Goal: Task Accomplishment & Management: Manage account settings

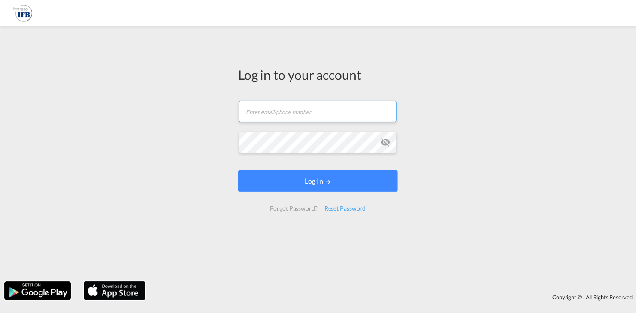
click at [330, 110] on input "text" at bounding box center [317, 111] width 157 height 21
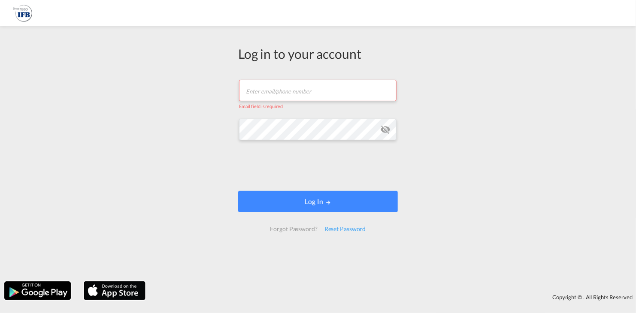
click at [277, 91] on input "text" at bounding box center [317, 90] width 157 height 21
click at [130, 126] on div "Log in to your account Email field is required Password field is required Log I…" at bounding box center [318, 153] width 636 height 247
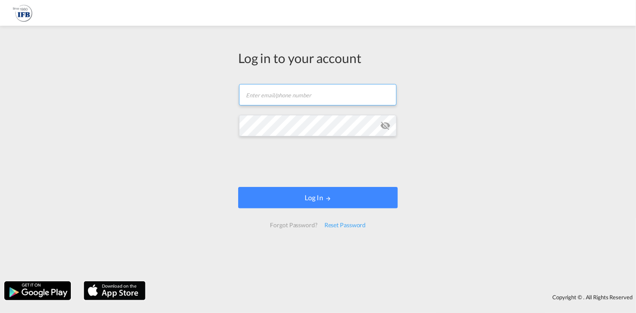
click at [291, 97] on input "text" at bounding box center [317, 94] width 157 height 21
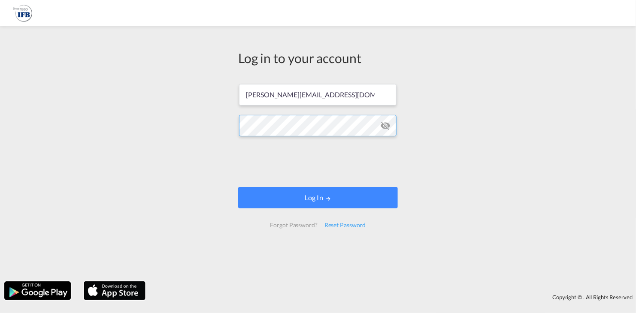
click at [131, 100] on div "Log in to your account [PERSON_NAME][EMAIL_ADDRESS][DOMAIN_NAME] Log In Forgot …" at bounding box center [318, 153] width 636 height 247
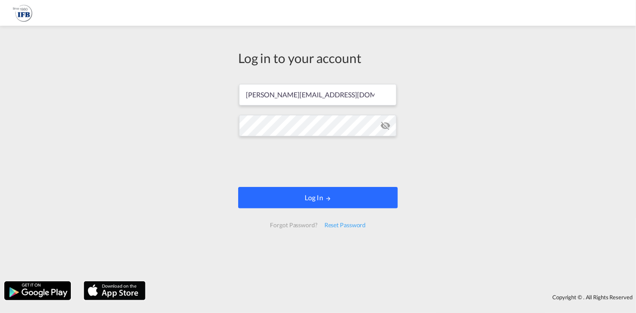
click at [338, 200] on button "Log In" at bounding box center [318, 197] width 160 height 21
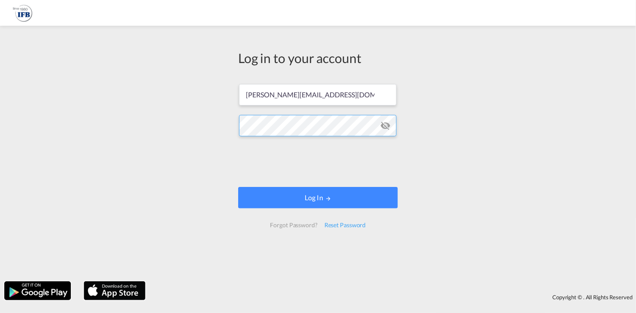
click at [238, 187] on button "Log In" at bounding box center [318, 197] width 160 height 21
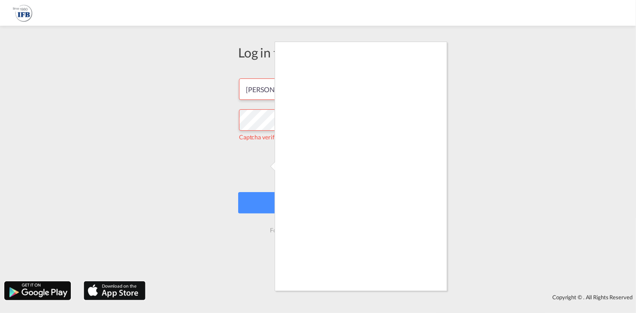
click at [260, 166] on div at bounding box center [318, 156] width 636 height 313
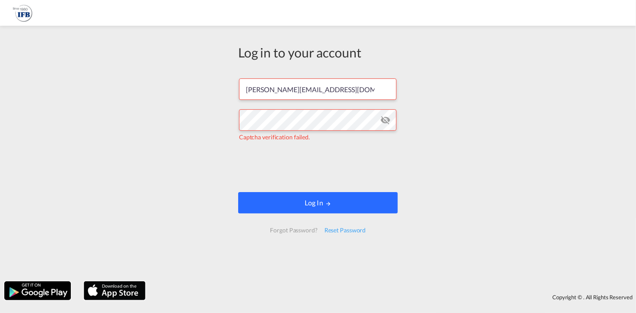
click at [315, 201] on button "Log In" at bounding box center [318, 202] width 160 height 21
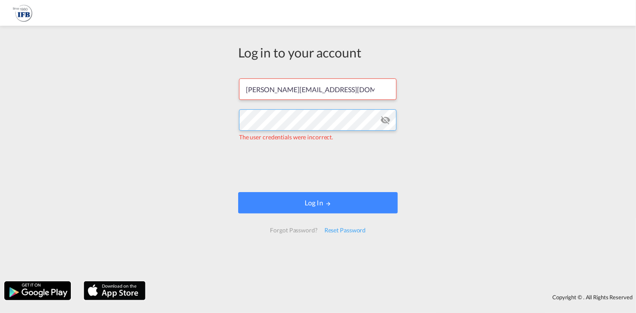
click at [39, 74] on div "Log in to your account filip.grychnik@ifb-poland.pl The user credentials were i…" at bounding box center [318, 153] width 636 height 247
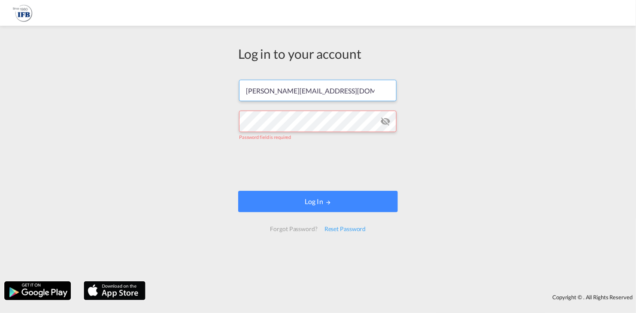
click at [285, 86] on input "[PERSON_NAME][EMAIL_ADDRESS][DOMAIN_NAME]" at bounding box center [317, 90] width 157 height 21
click at [286, 86] on input "[PERSON_NAME][EMAIL_ADDRESS][DOMAIN_NAME]" at bounding box center [317, 90] width 157 height 21
click at [287, 91] on input "[PERSON_NAME][EMAIL_ADDRESS][DOMAIN_NAME]" at bounding box center [317, 90] width 157 height 21
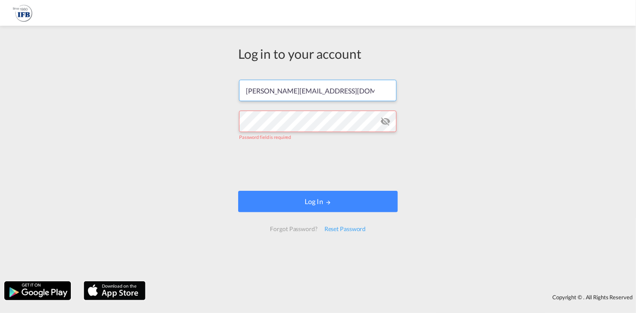
click at [286, 91] on input "[PERSON_NAME][EMAIL_ADDRESS][DOMAIN_NAME]" at bounding box center [317, 90] width 157 height 21
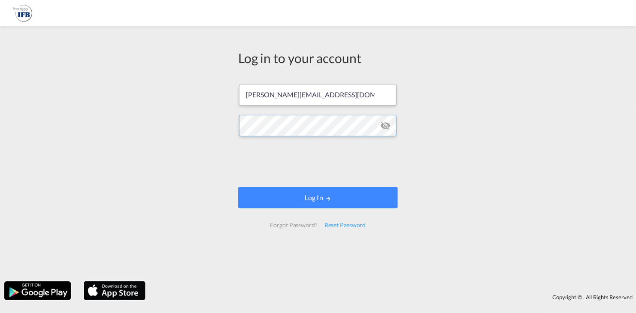
click at [238, 187] on button "Log In" at bounding box center [318, 197] width 160 height 21
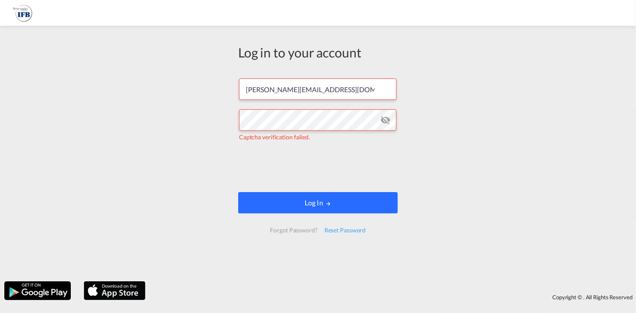
click at [330, 207] on button "Log In" at bounding box center [318, 202] width 160 height 21
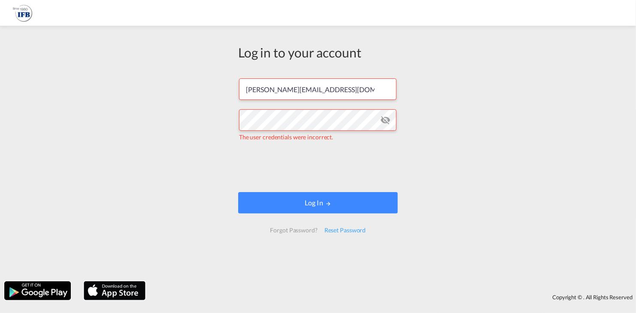
click at [302, 232] on div "Forgot Password?" at bounding box center [293, 230] width 54 height 15
click at [388, 123] on md-icon "icon-eye-off" at bounding box center [385, 120] width 10 height 10
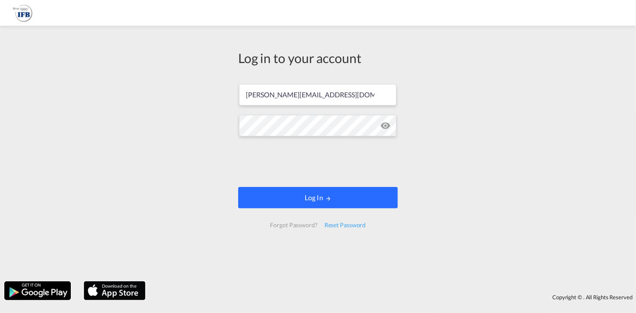
click at [365, 200] on button "Log In" at bounding box center [318, 197] width 160 height 21
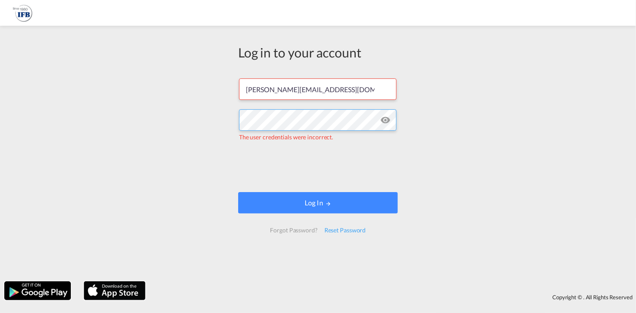
click at [216, 116] on div "Log in to your account jakub.trzcialkowski@ifb-poland.pl The user credentials w…" at bounding box center [318, 153] width 636 height 247
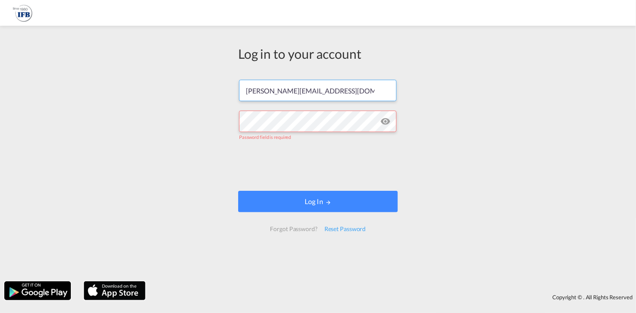
click at [300, 92] on input "[PERSON_NAME][EMAIL_ADDRESS][DOMAIN_NAME]" at bounding box center [317, 90] width 157 height 21
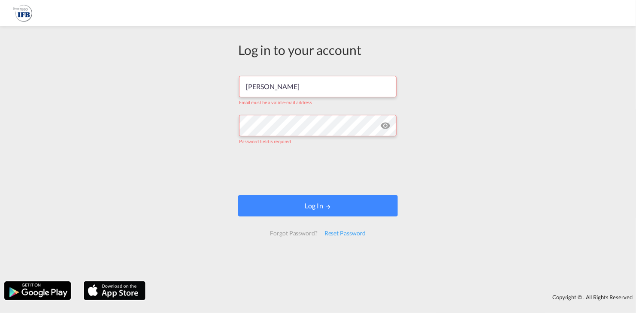
type input "[PERSON_NAME][EMAIL_ADDRESS][DOMAIN_NAME]"
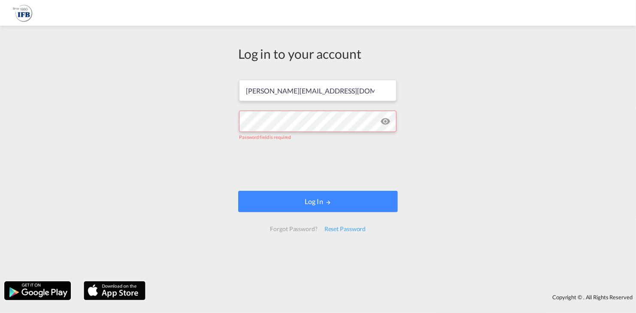
click at [387, 123] on md-icon "icon-eye-off" at bounding box center [385, 121] width 10 height 10
click at [382, 123] on md-icon "icon-eye-off" at bounding box center [385, 121] width 10 height 10
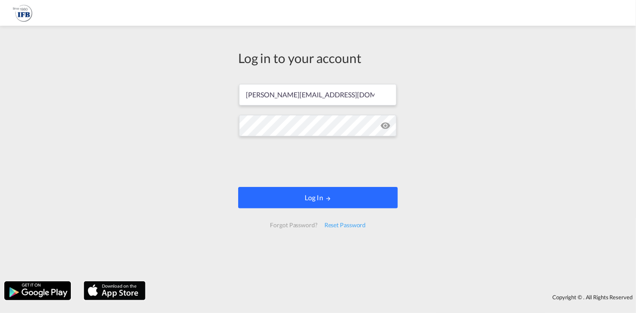
click at [320, 193] on button "Log In" at bounding box center [318, 197] width 160 height 21
click at [314, 195] on button "Log In" at bounding box center [318, 197] width 160 height 21
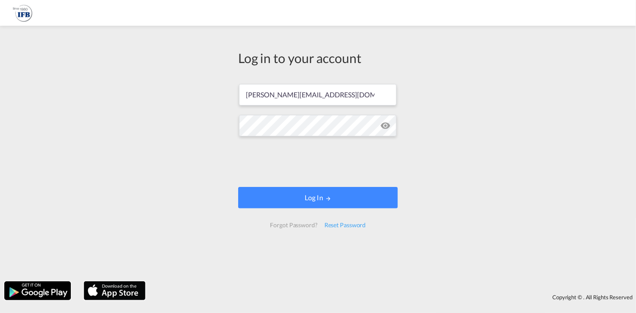
click at [387, 125] on md-icon "icon-eye-off" at bounding box center [385, 126] width 10 height 10
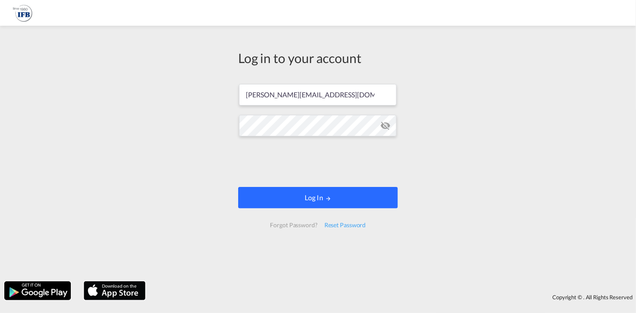
click at [343, 196] on button "Log In" at bounding box center [318, 197] width 160 height 21
click at [341, 196] on button "Log In" at bounding box center [318, 197] width 160 height 21
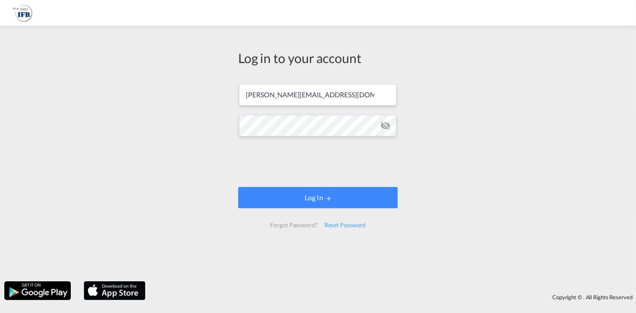
click at [386, 127] on md-icon "icon-eye-off" at bounding box center [385, 126] width 10 height 10
click at [285, 90] on input "text" at bounding box center [317, 94] width 157 height 21
type input "[PERSON_NAME][EMAIL_ADDRESS][DOMAIN_NAME]"
click at [238, 187] on button "Log In" at bounding box center [318, 197] width 160 height 21
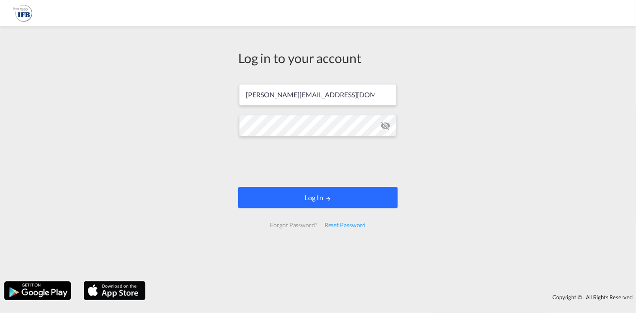
click at [308, 196] on button "Log In" at bounding box center [318, 197] width 160 height 21
click at [312, 195] on button "Log In" at bounding box center [318, 197] width 160 height 21
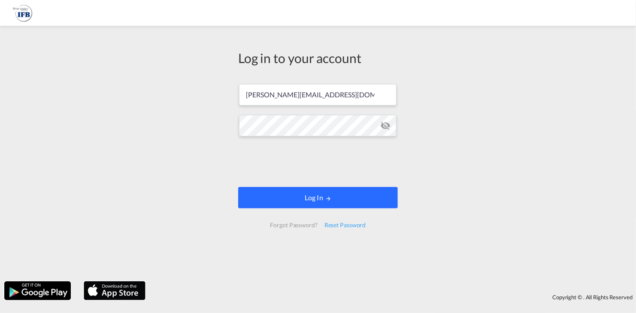
click at [312, 195] on button "Log In" at bounding box center [318, 197] width 160 height 21
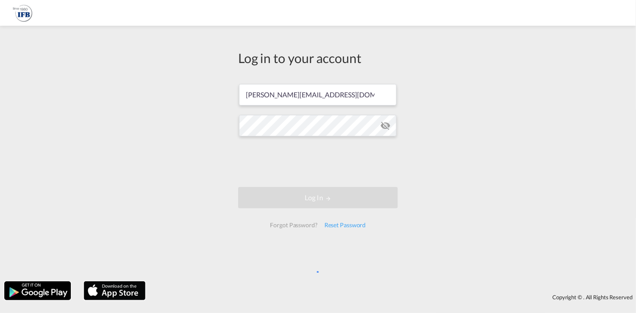
click at [312, 195] on button "Log In" at bounding box center [318, 197] width 160 height 21
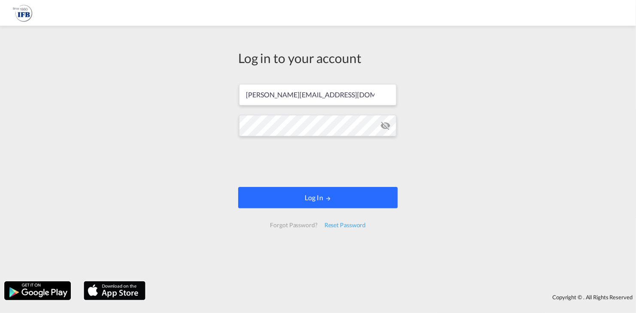
click at [312, 195] on button "Log In" at bounding box center [318, 197] width 160 height 21
click at [321, 196] on button "Log In" at bounding box center [318, 197] width 160 height 21
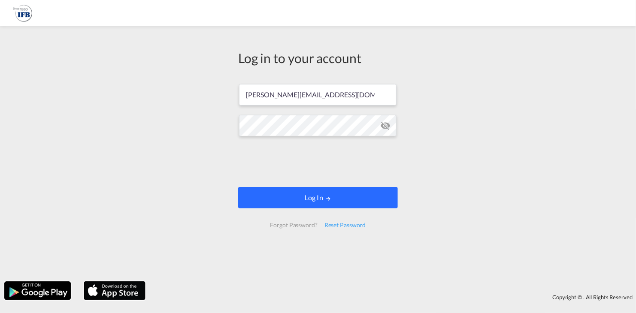
click at [297, 202] on button "Log In" at bounding box center [318, 197] width 160 height 21
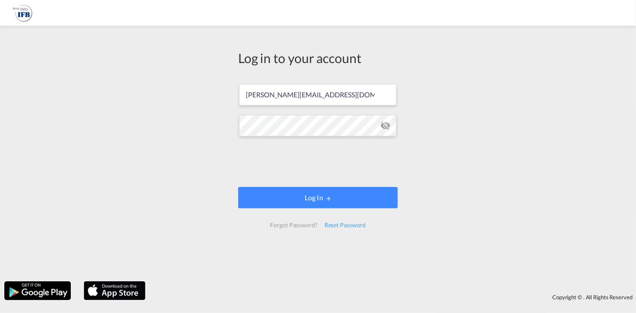
click at [385, 127] on md-icon "icon-eye-off" at bounding box center [385, 126] width 10 height 10
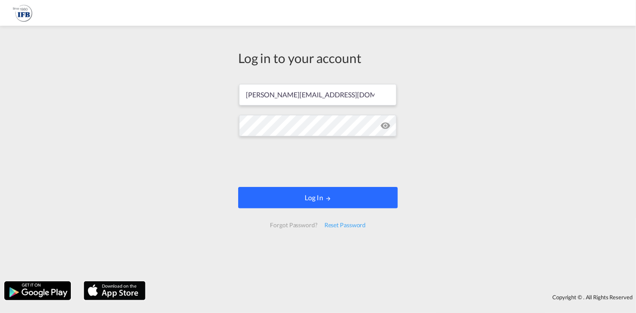
click at [326, 195] on button "Log In" at bounding box center [318, 197] width 160 height 21
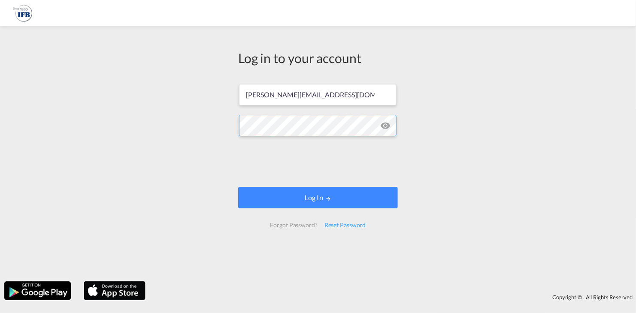
click at [238, 187] on button "Log In" at bounding box center [318, 197] width 160 height 21
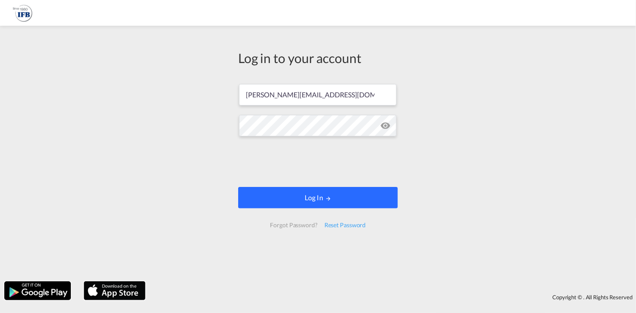
click at [291, 202] on button "Log In" at bounding box center [318, 197] width 160 height 21
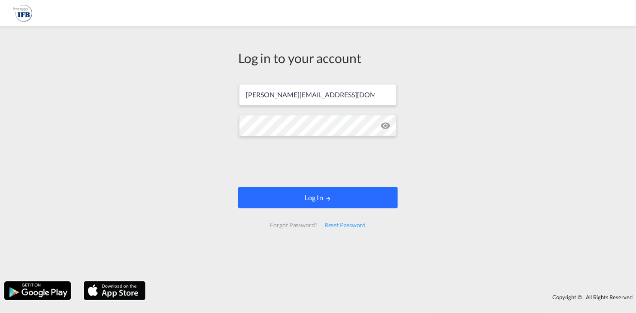
click at [291, 202] on button "Log In" at bounding box center [318, 197] width 160 height 21
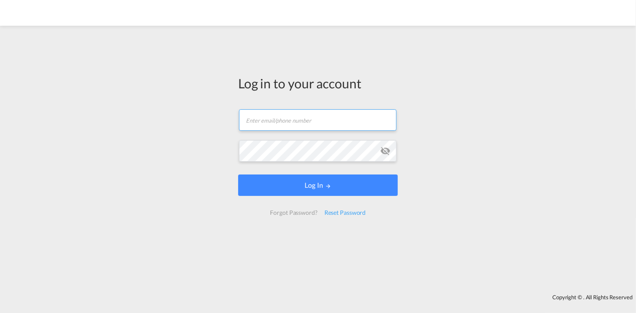
click at [272, 121] on input "text" at bounding box center [317, 119] width 157 height 21
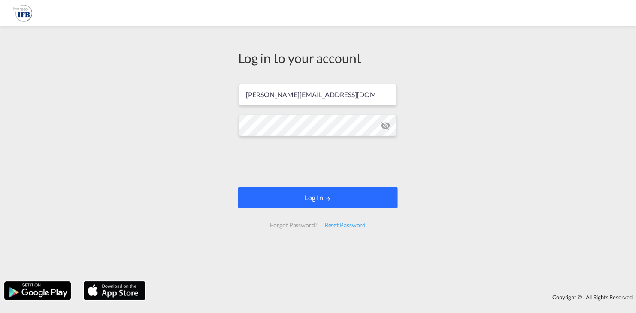
click at [338, 199] on button "Log In" at bounding box center [318, 197] width 160 height 21
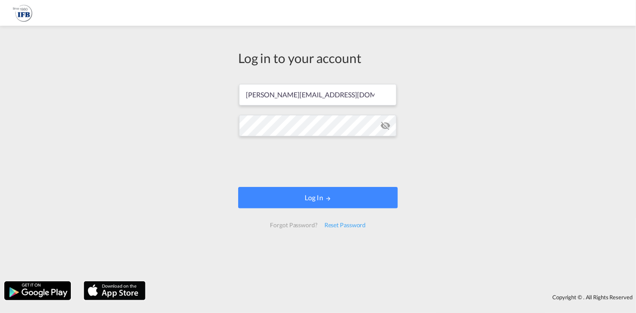
click at [218, 144] on div "Log in to your account [PERSON_NAME][EMAIL_ADDRESS][DOMAIN_NAME] Log In Forgot …" at bounding box center [318, 153] width 636 height 247
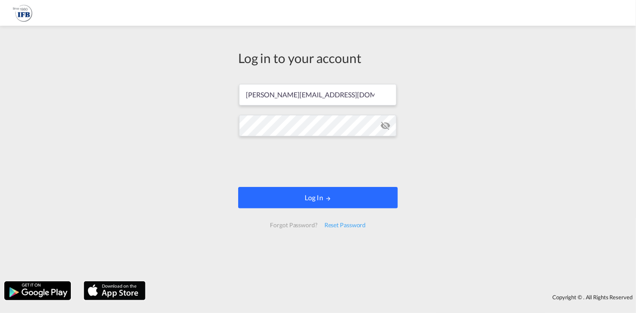
click at [347, 198] on button "Log In" at bounding box center [318, 197] width 160 height 21
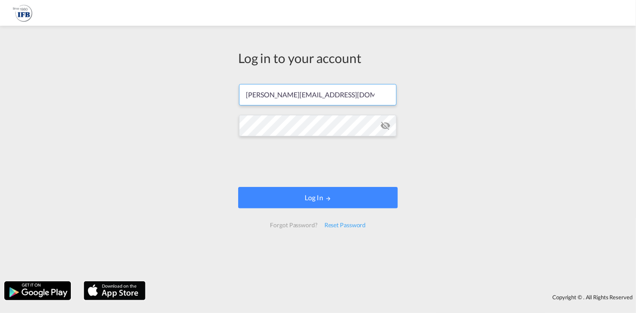
click at [307, 94] on input "[PERSON_NAME][EMAIL_ADDRESS][DOMAIN_NAME]" at bounding box center [317, 94] width 157 height 21
click at [308, 94] on input "[PERSON_NAME][EMAIL_ADDRESS][DOMAIN_NAME]" at bounding box center [317, 94] width 157 height 21
type input "[PERSON_NAME][EMAIL_ADDRESS][DOMAIN_NAME]"
click at [345, 227] on div "Reset Password" at bounding box center [345, 225] width 48 height 15
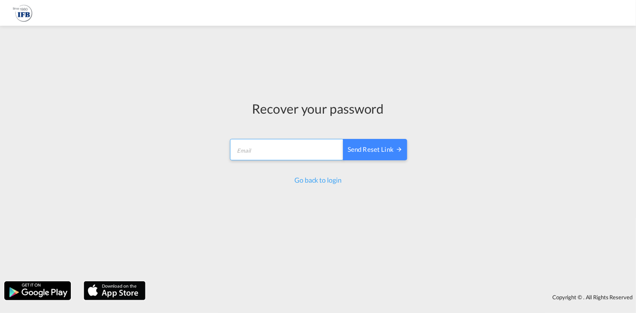
click at [300, 150] on input "email" at bounding box center [287, 149] width 114 height 21
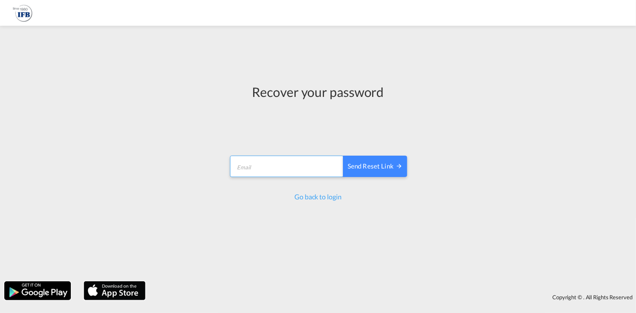
click at [246, 166] on input "email" at bounding box center [287, 166] width 114 height 21
type input "[PERSON_NAME][EMAIL_ADDRESS][DOMAIN_NAME]"
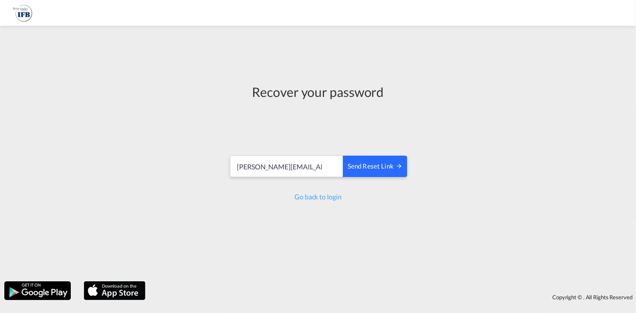
click at [380, 171] on div "Send reset link" at bounding box center [375, 167] width 55 height 10
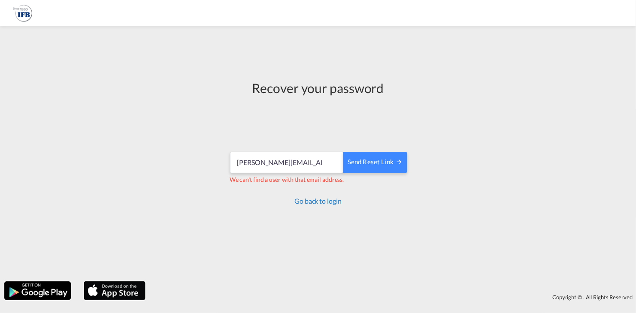
click at [324, 201] on link "Go back to login" at bounding box center [317, 201] width 47 height 8
